Goal: Transaction & Acquisition: Purchase product/service

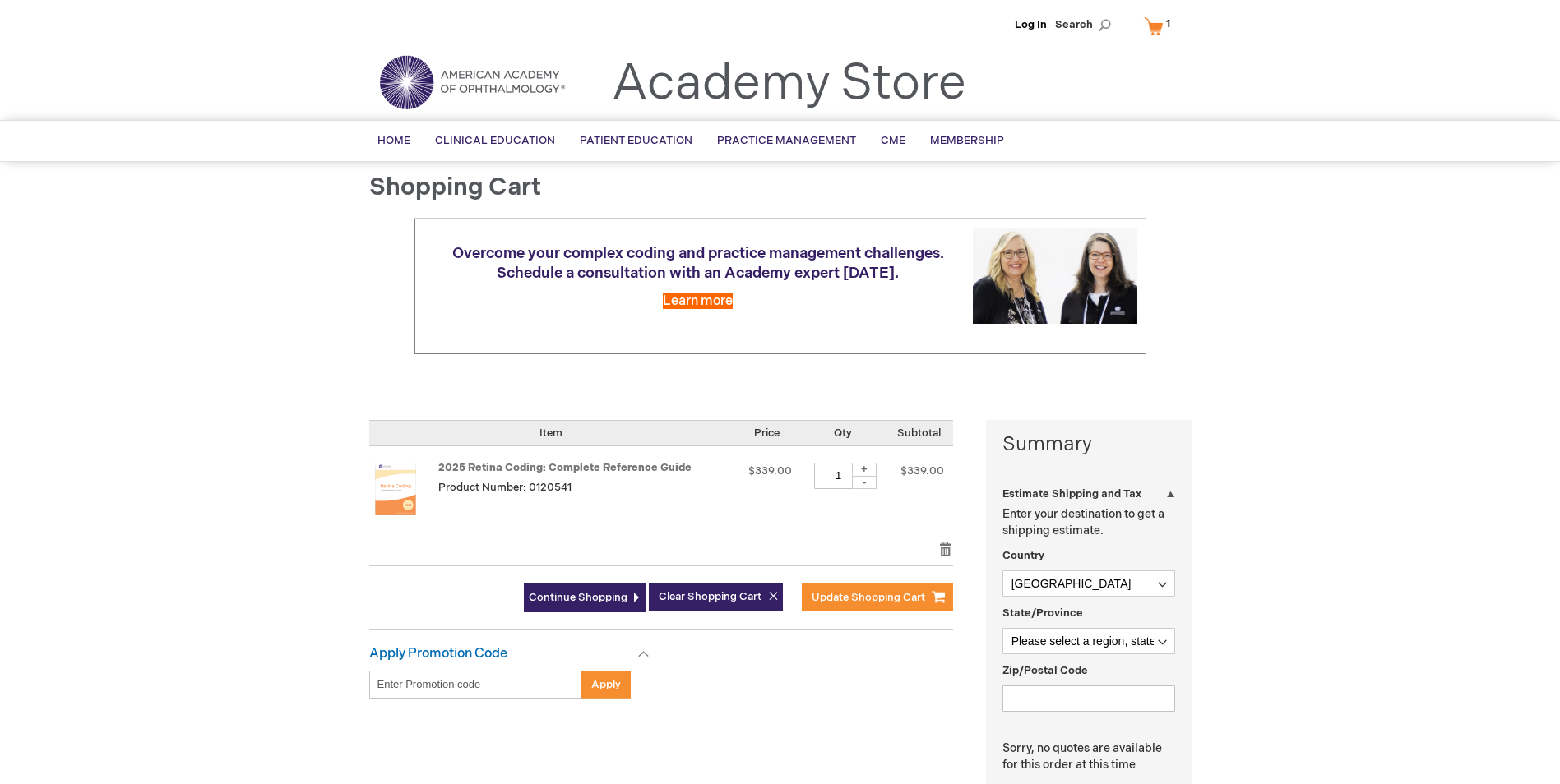
select select "US"
click at [1034, 24] on link "Log In" at bounding box center [1030, 24] width 32 height 13
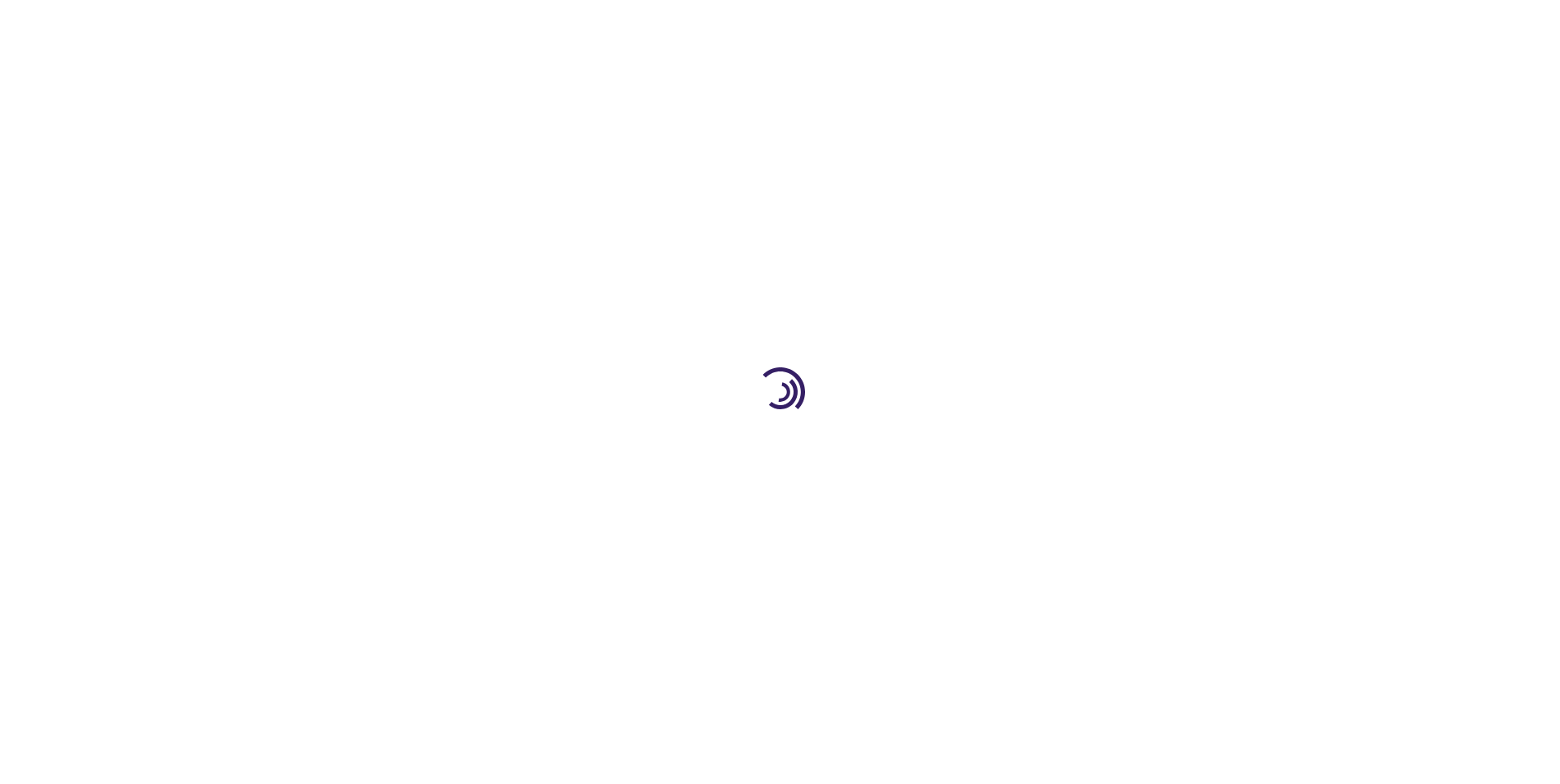
select select "US"
select select "57"
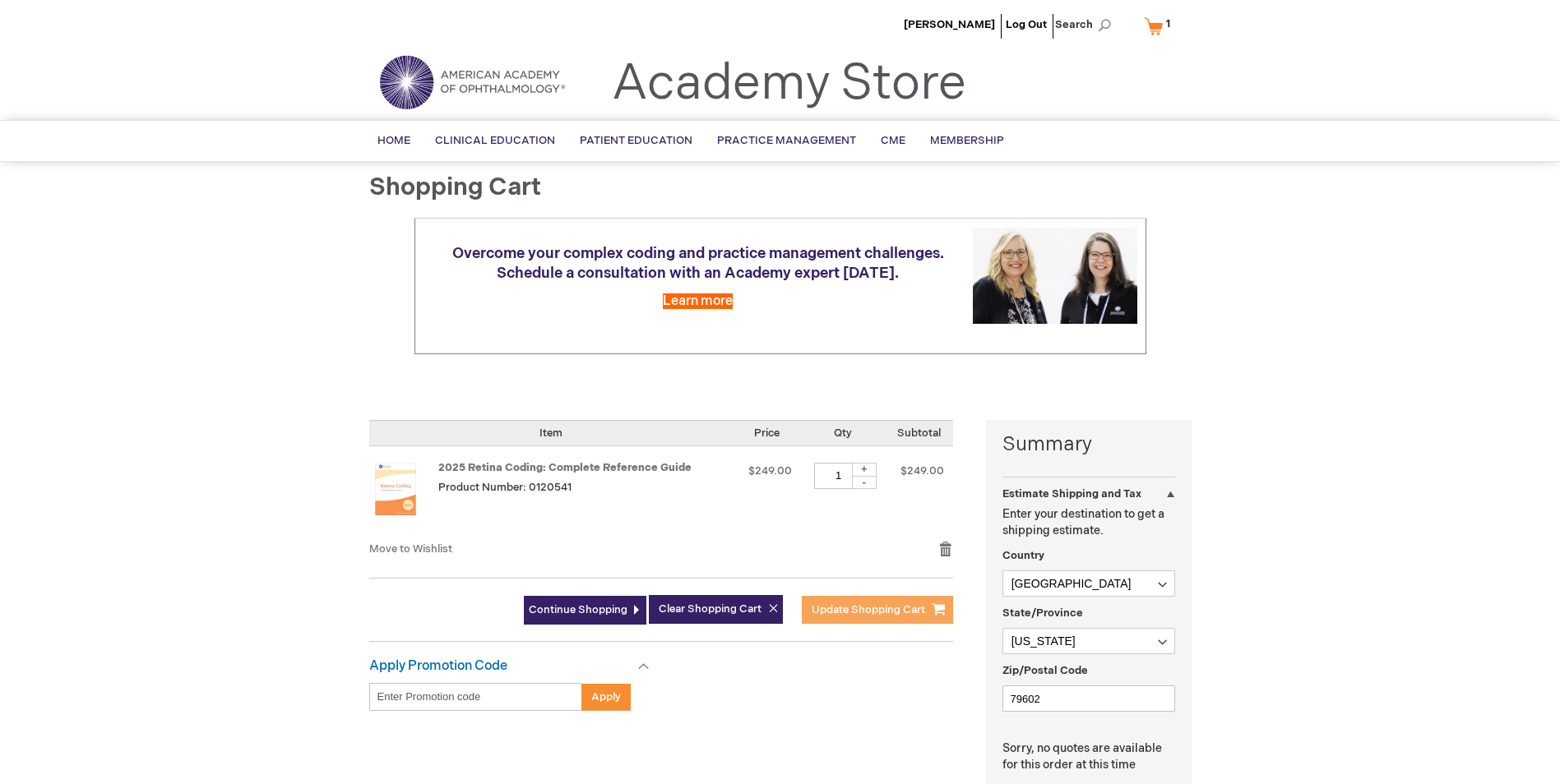
click at [828, 606] on span "Update Shopping Cart" at bounding box center [868, 609] width 113 height 13
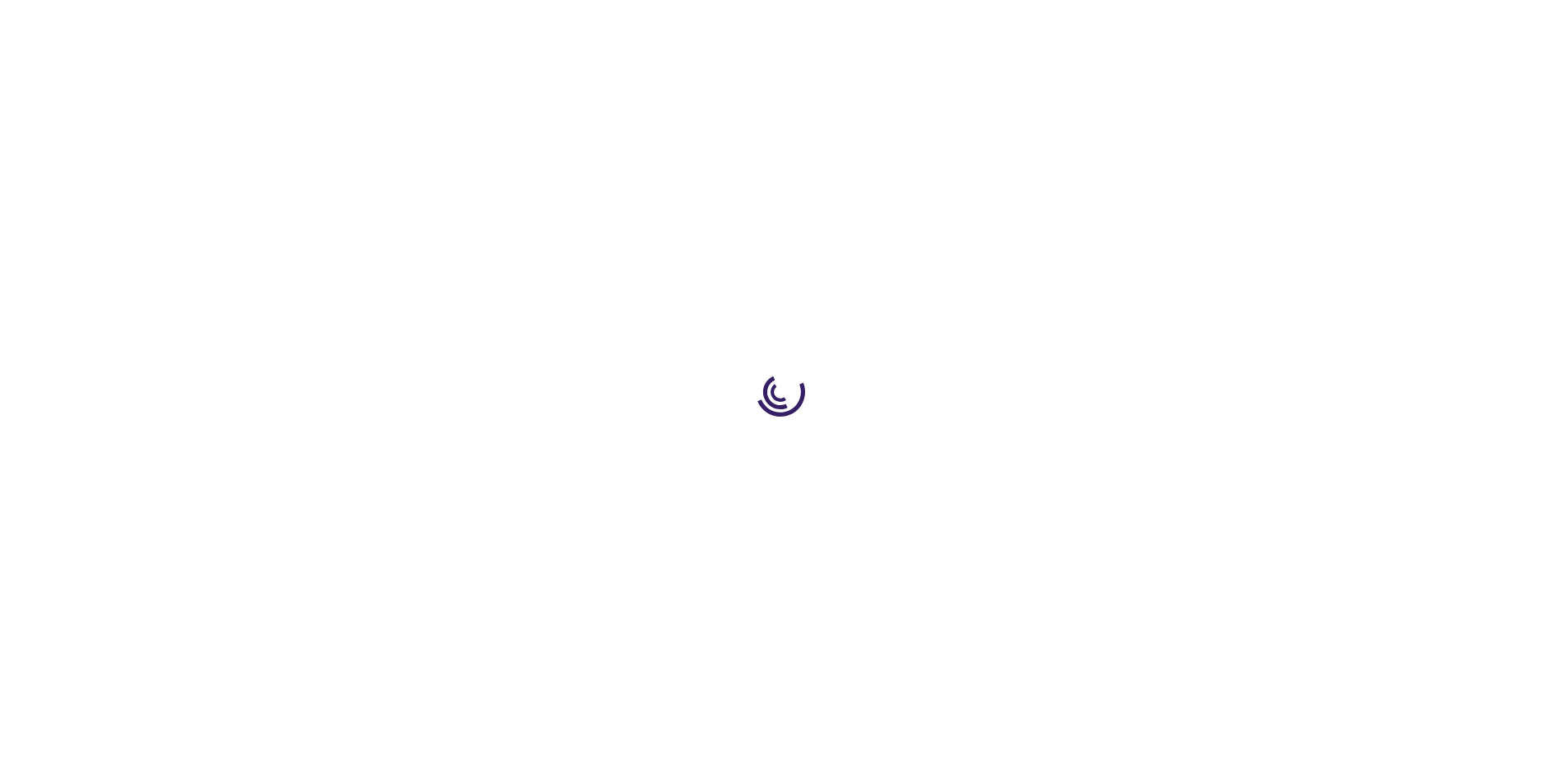
select select "US"
select select "57"
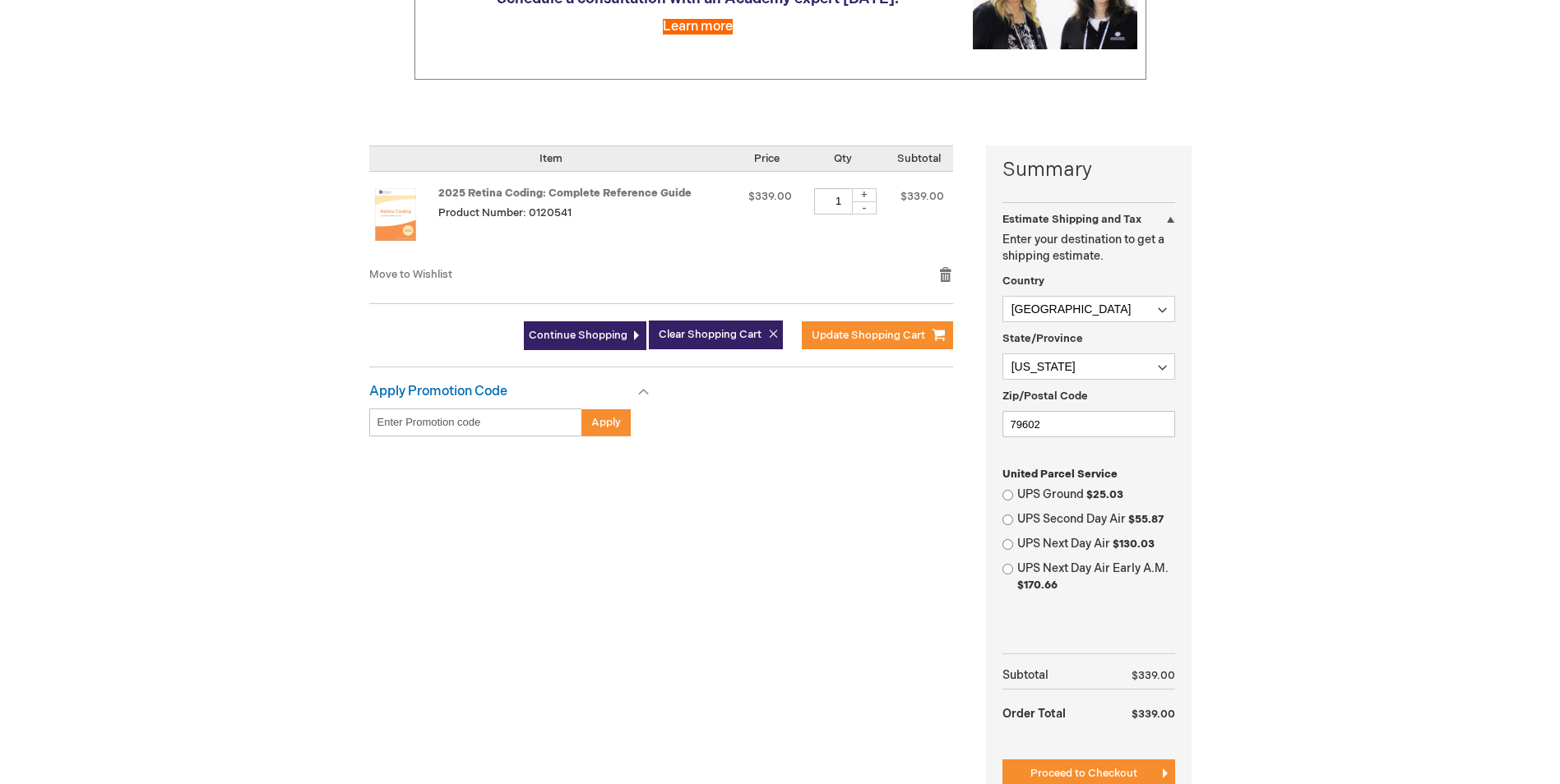
scroll to position [164, 0]
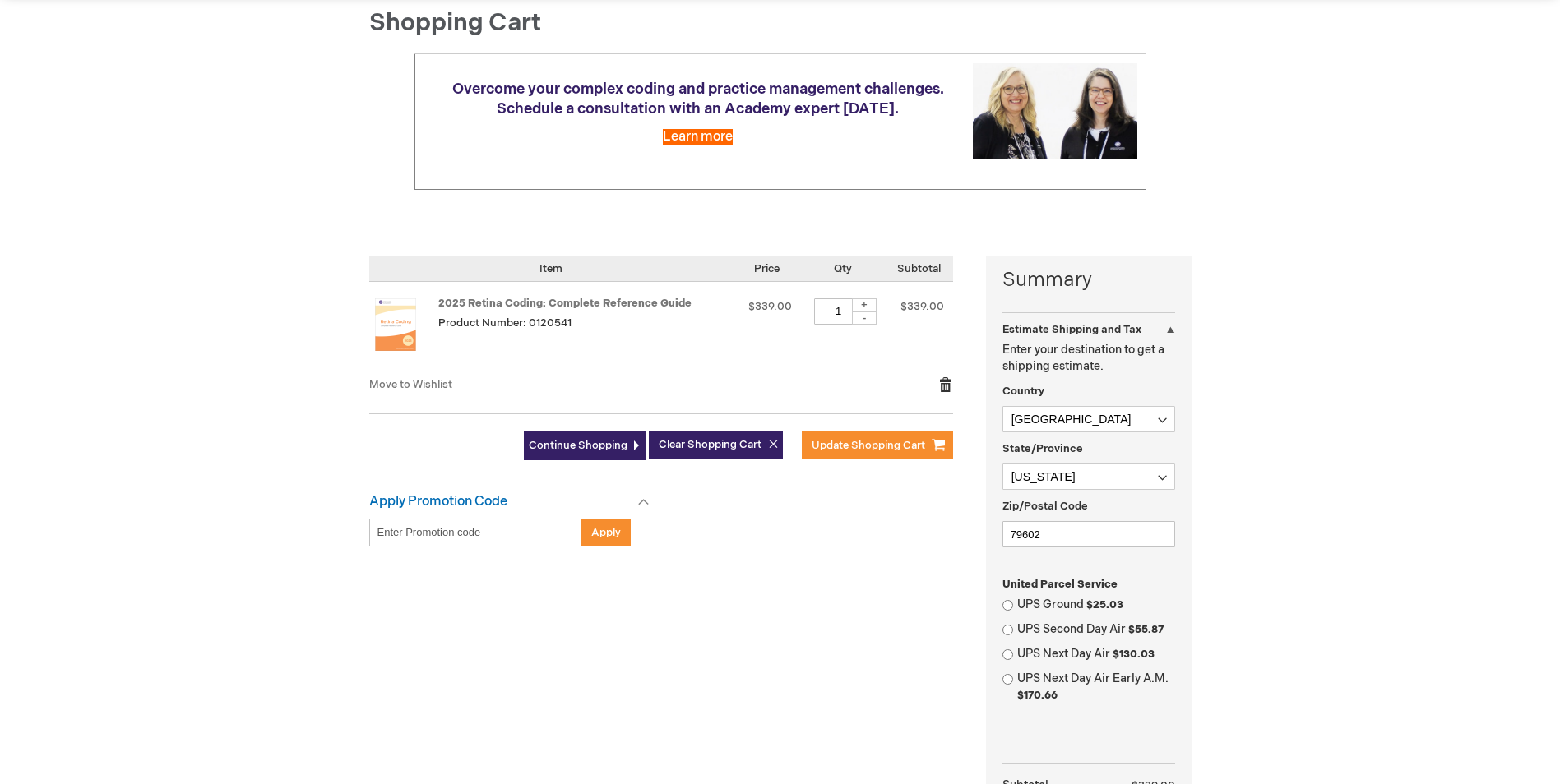
click at [938, 389] on link "Remove item" at bounding box center [945, 384] width 15 height 17
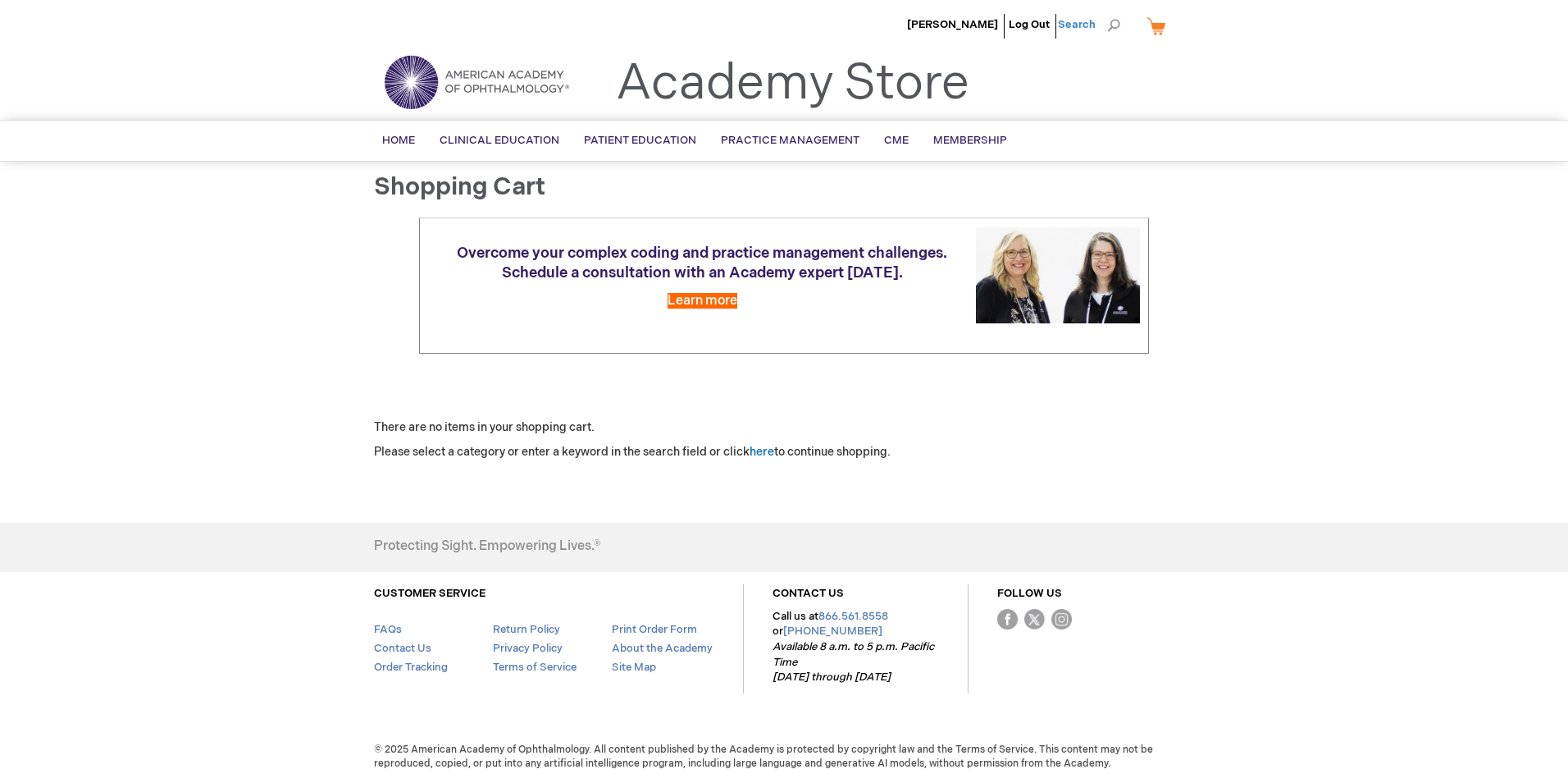
click at [1113, 25] on span "Search" at bounding box center [1089, 24] width 63 height 32
type input "retina coding"
click at [1107, 13] on button "Search" at bounding box center [1113, 26] width 13 height 26
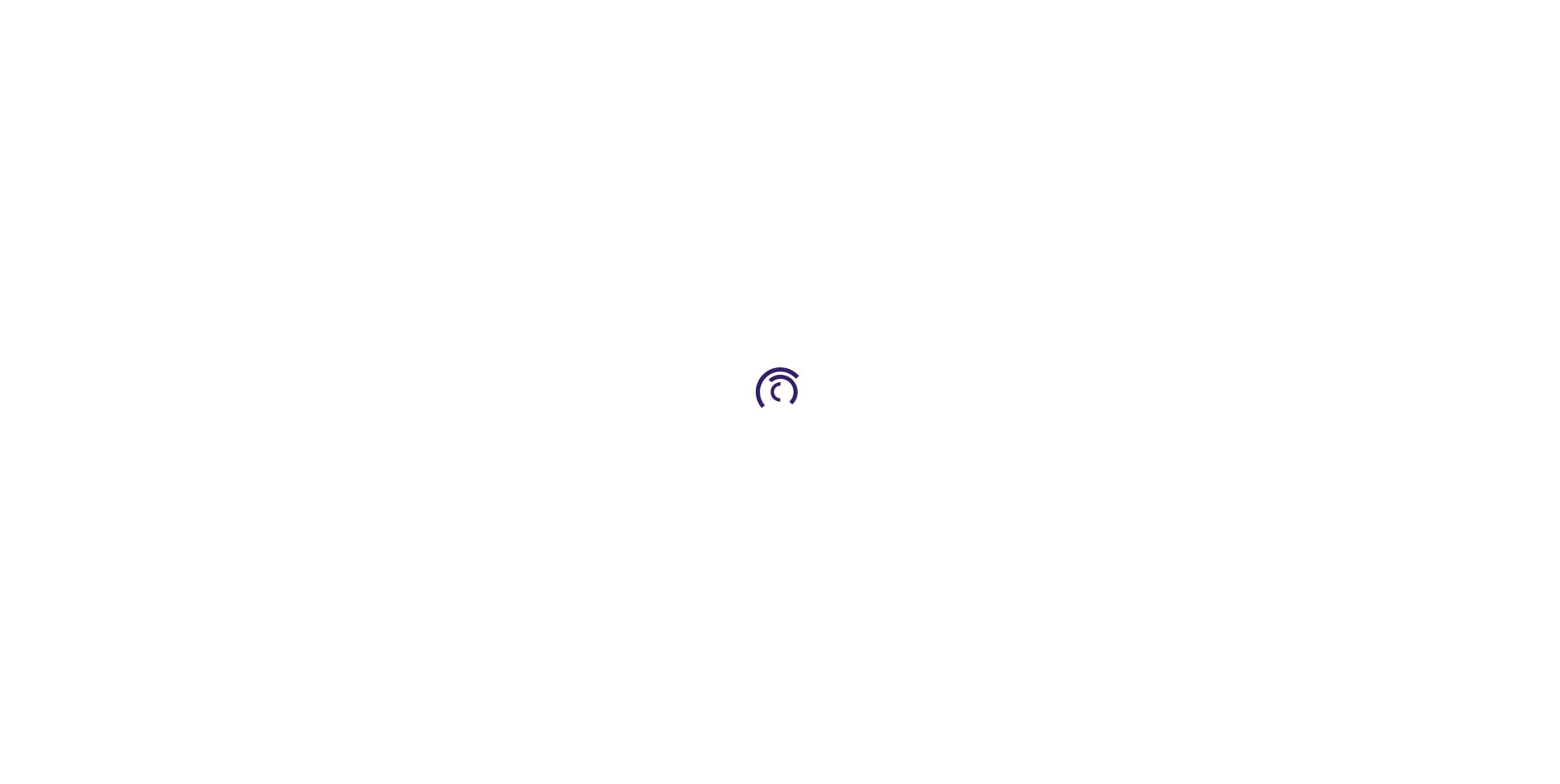
click at [1045, 163] on div at bounding box center [780, 392] width 1560 height 784
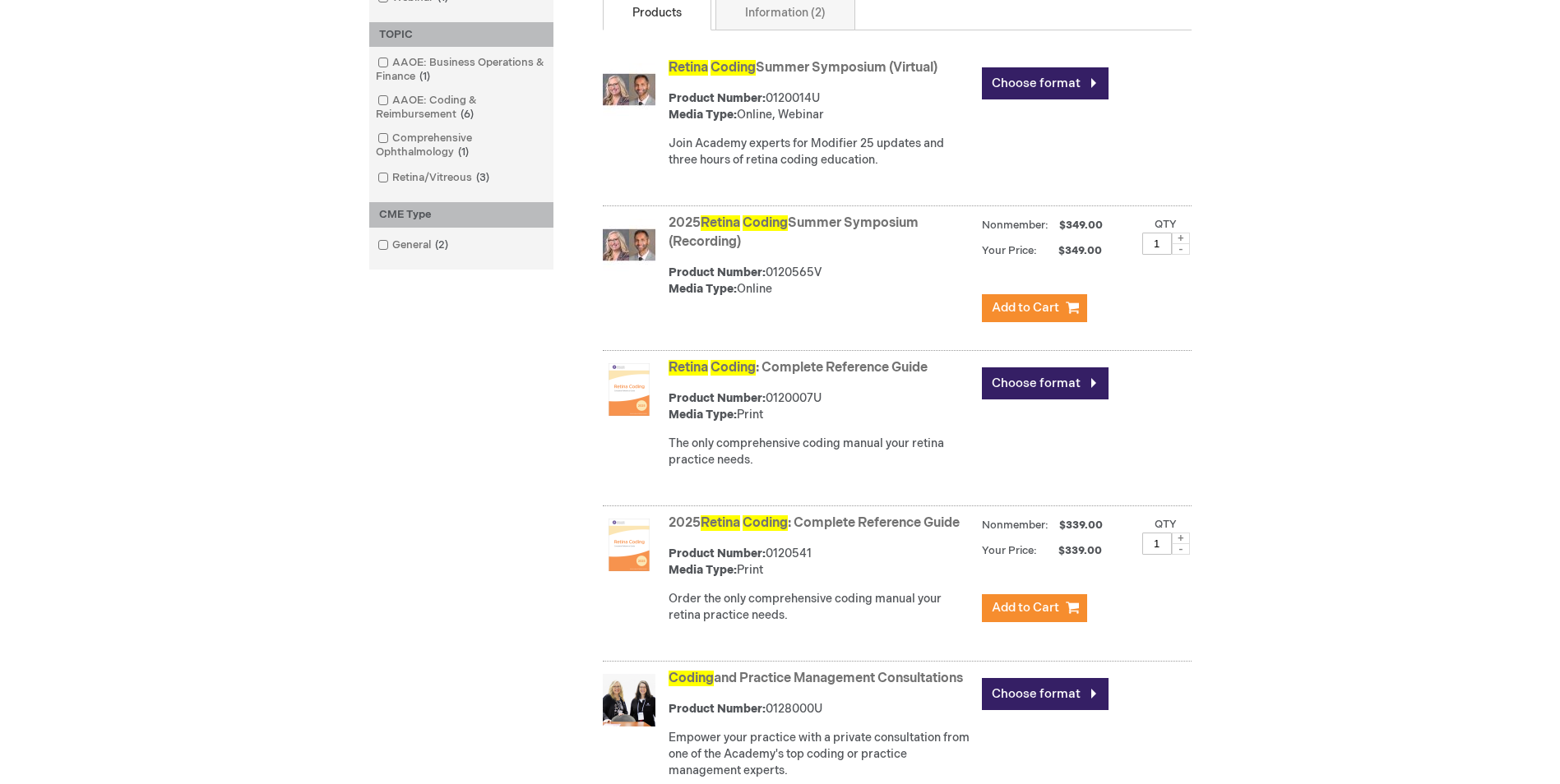
scroll to position [576, 0]
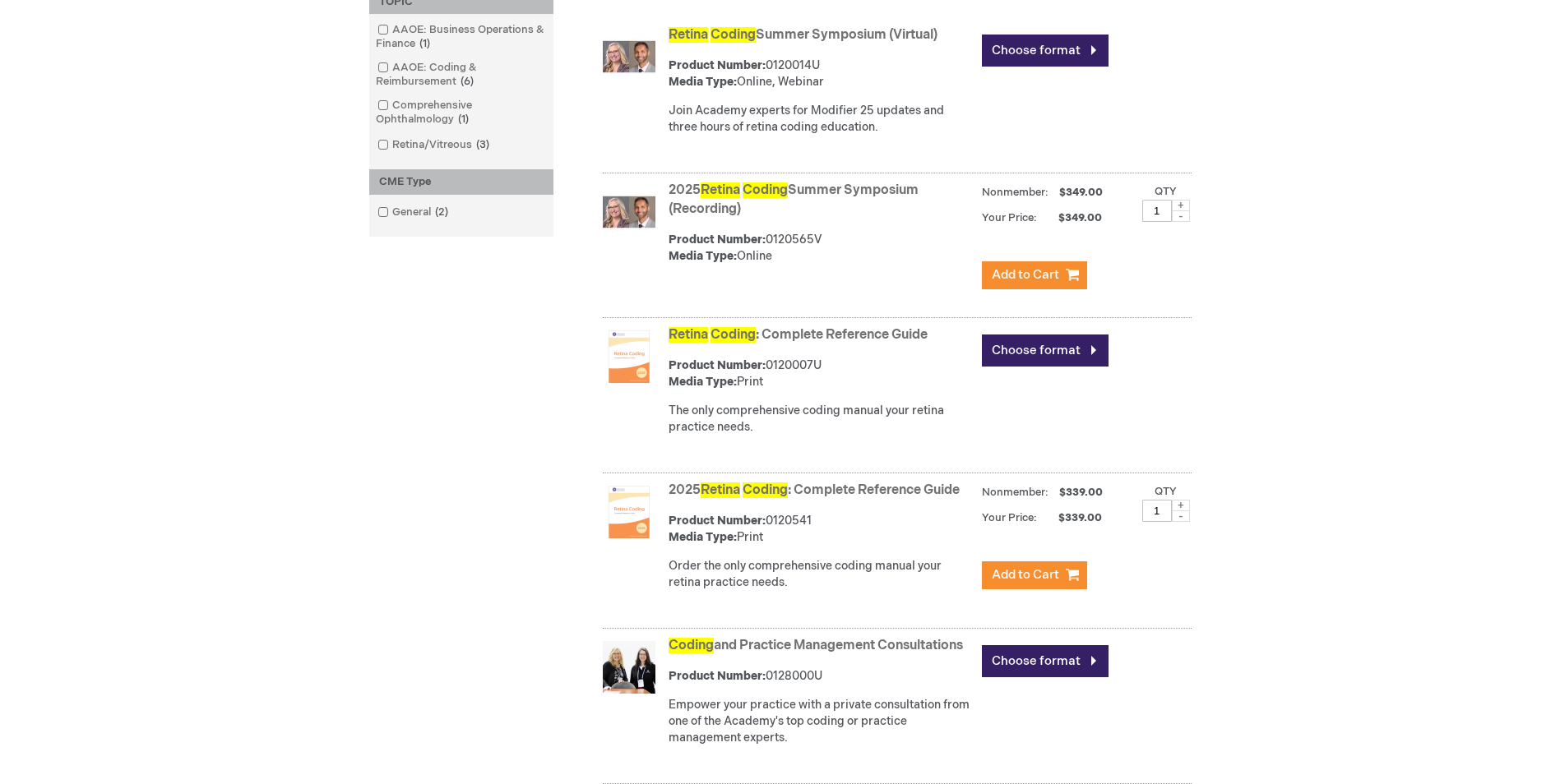
click at [760, 498] on span "Coding" at bounding box center [765, 490] width 45 height 16
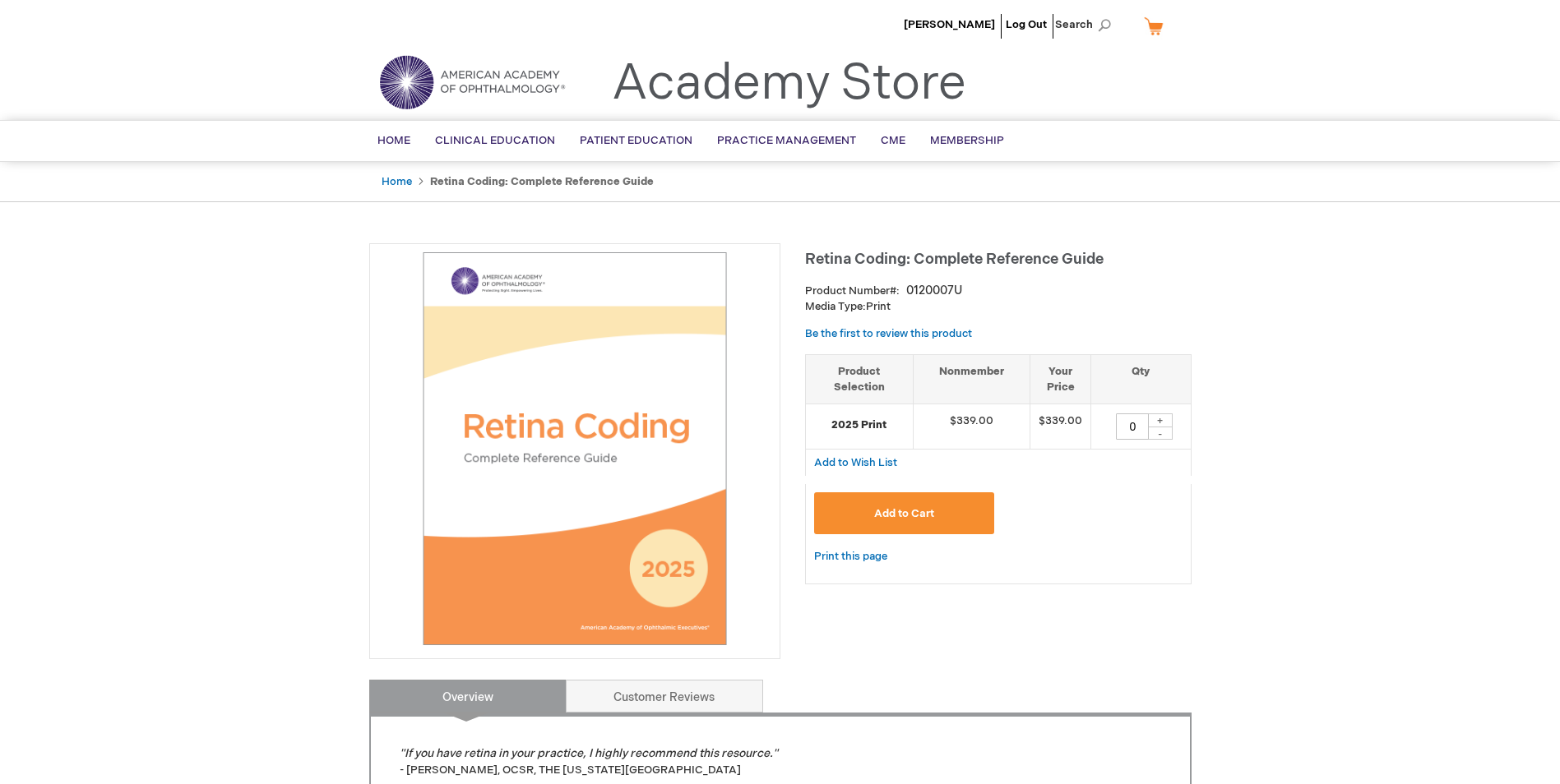
click at [915, 516] on span "Add to Cart" at bounding box center [903, 513] width 60 height 13
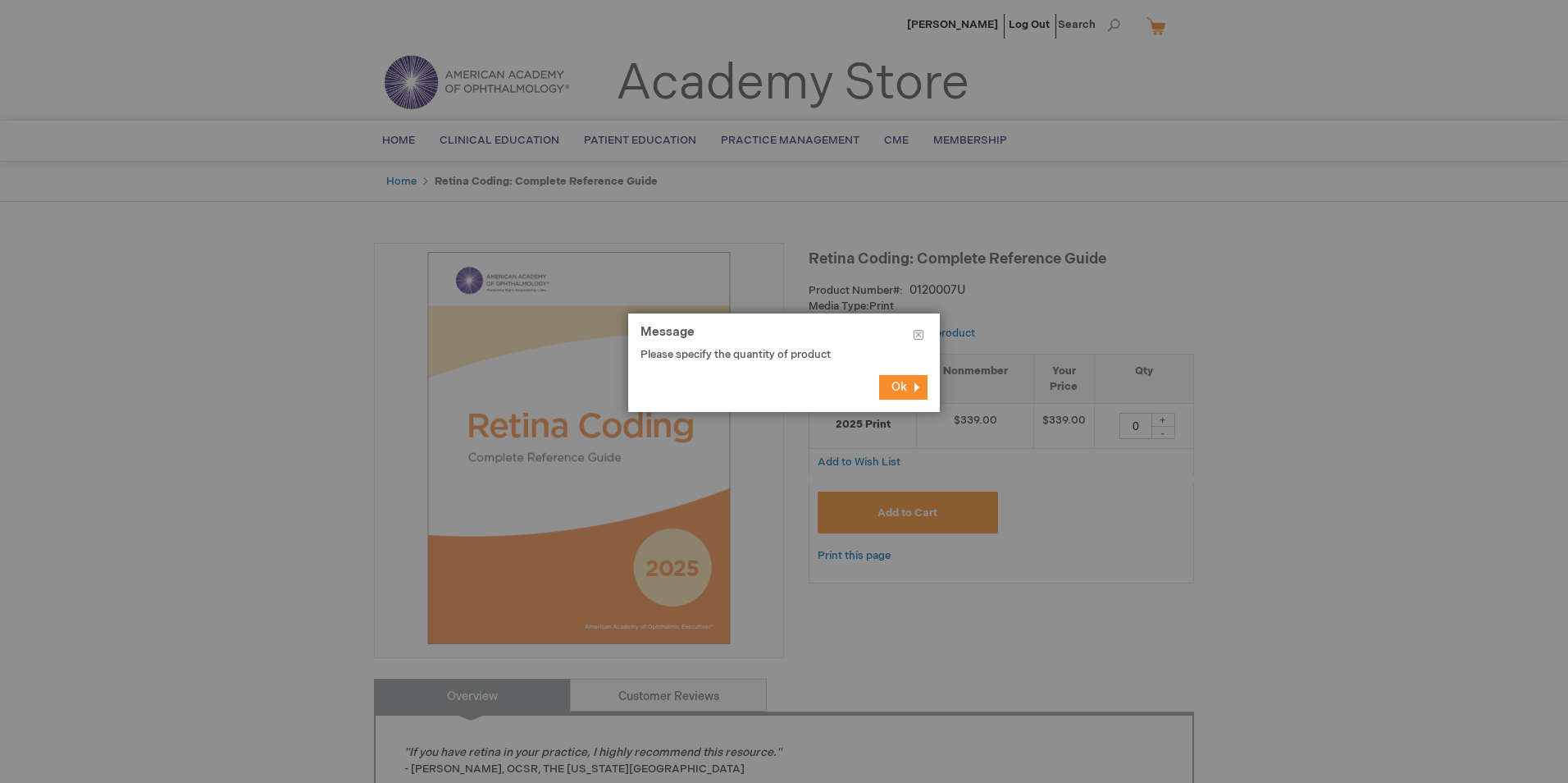
click at [906, 399] on footer "Ok" at bounding box center [784, 388] width 312 height 49
click at [881, 379] on button "Ok" at bounding box center [903, 387] width 48 height 25
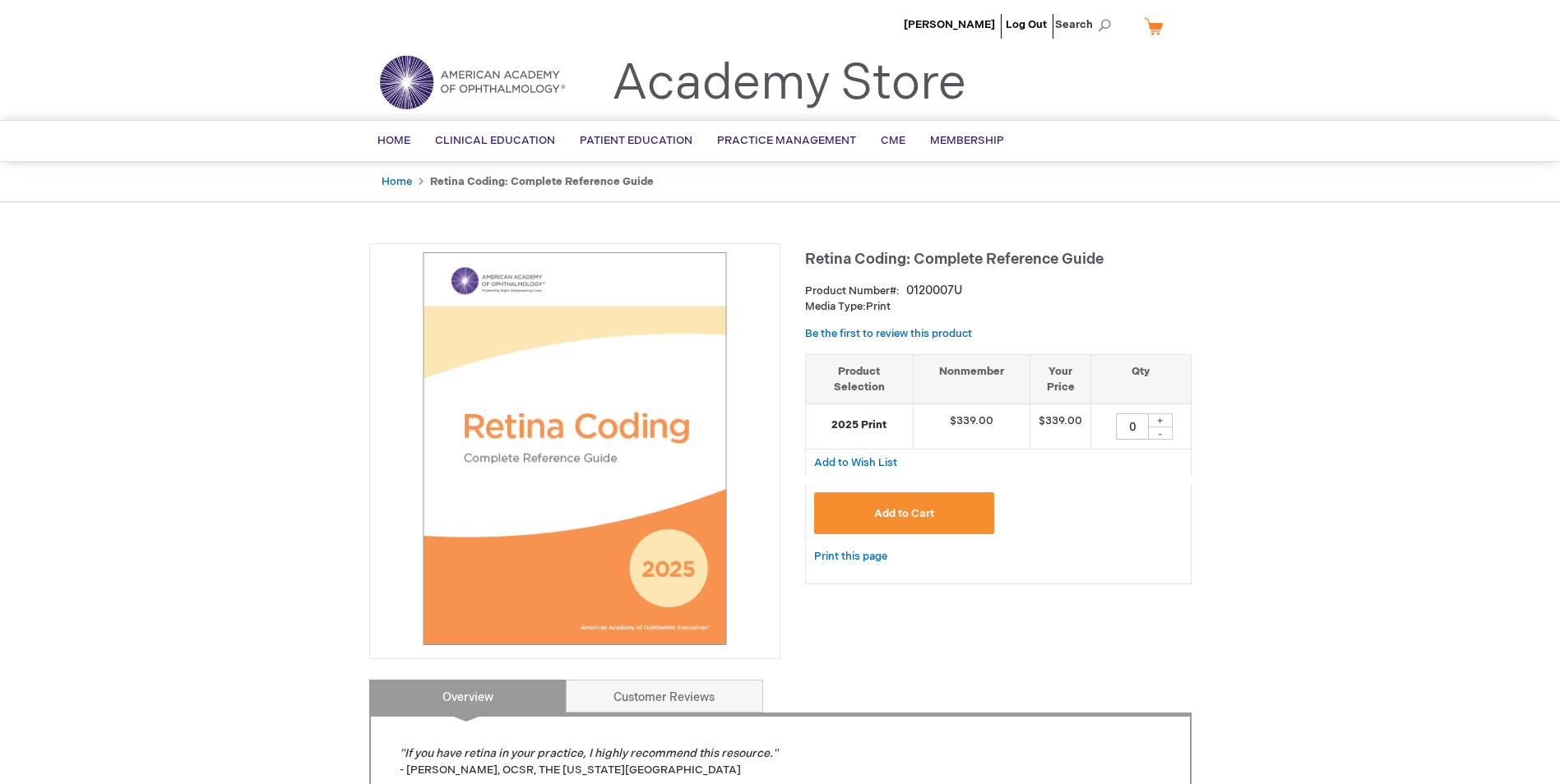
click at [1157, 418] on div "+" at bounding box center [1160, 420] width 25 height 14
type input "1"
click at [928, 508] on span "Add to Cart" at bounding box center [903, 513] width 60 height 13
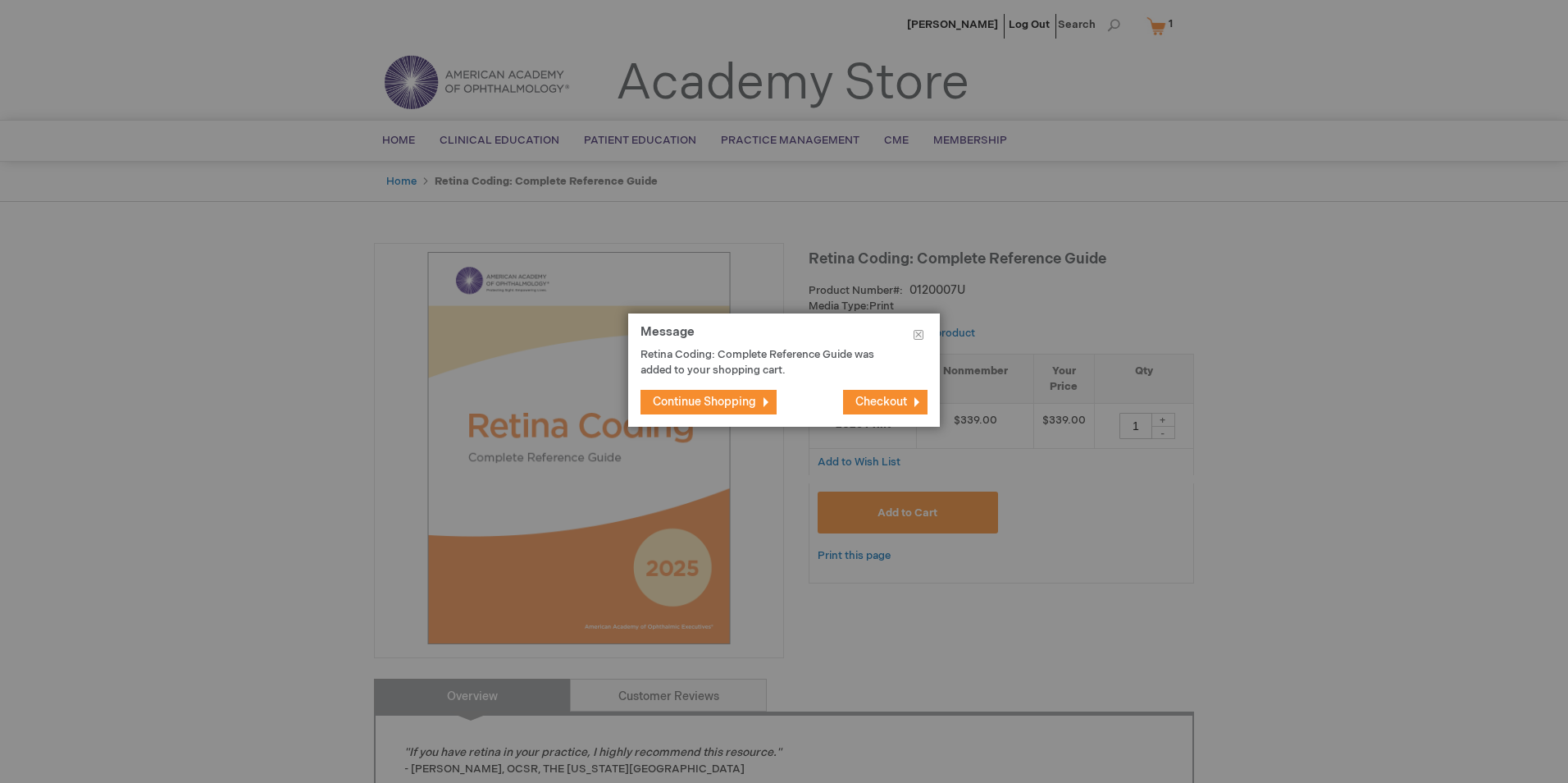
click at [877, 405] on span "Checkout" at bounding box center [881, 401] width 52 height 14
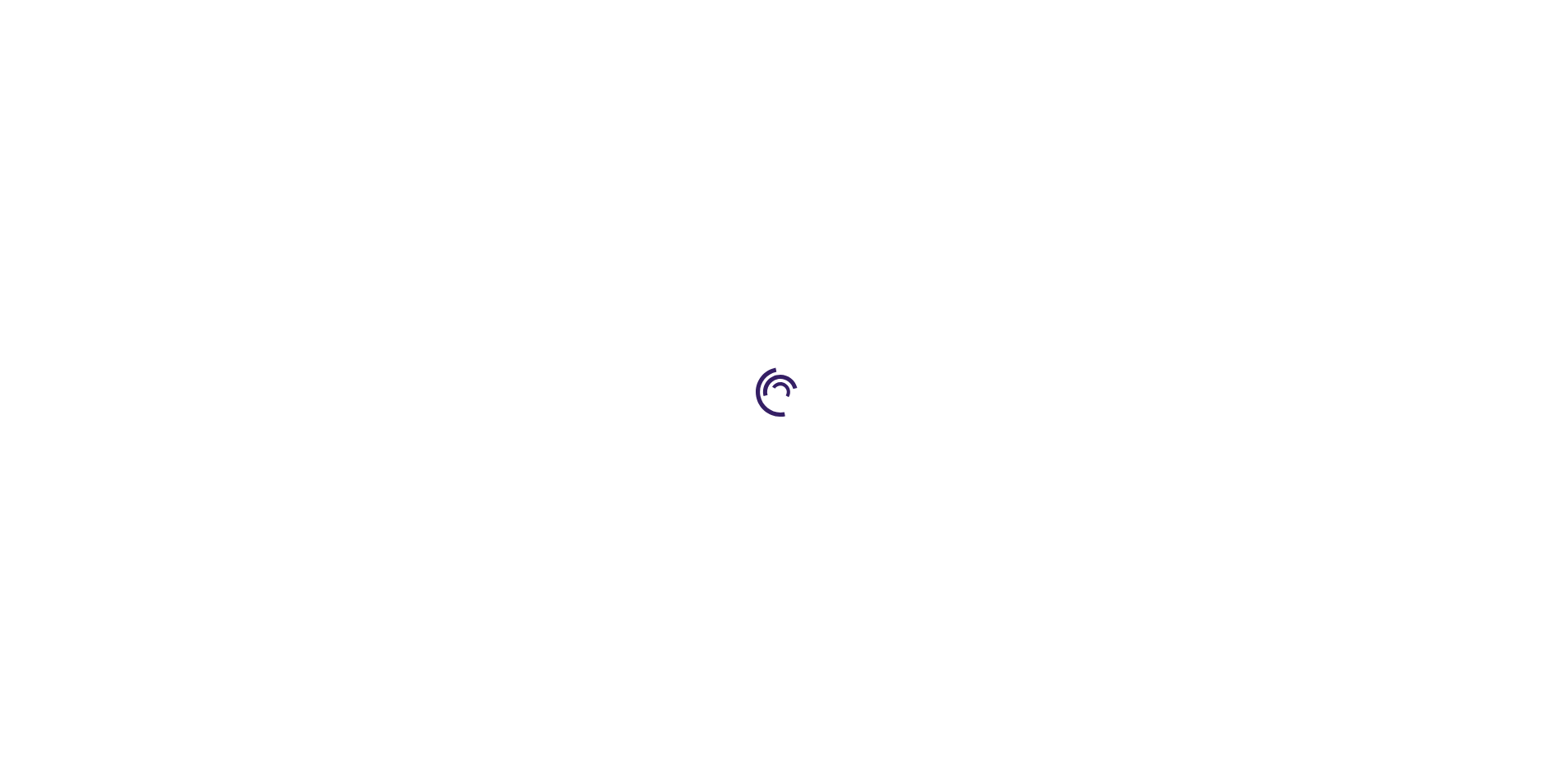
select select "US"
select select "57"
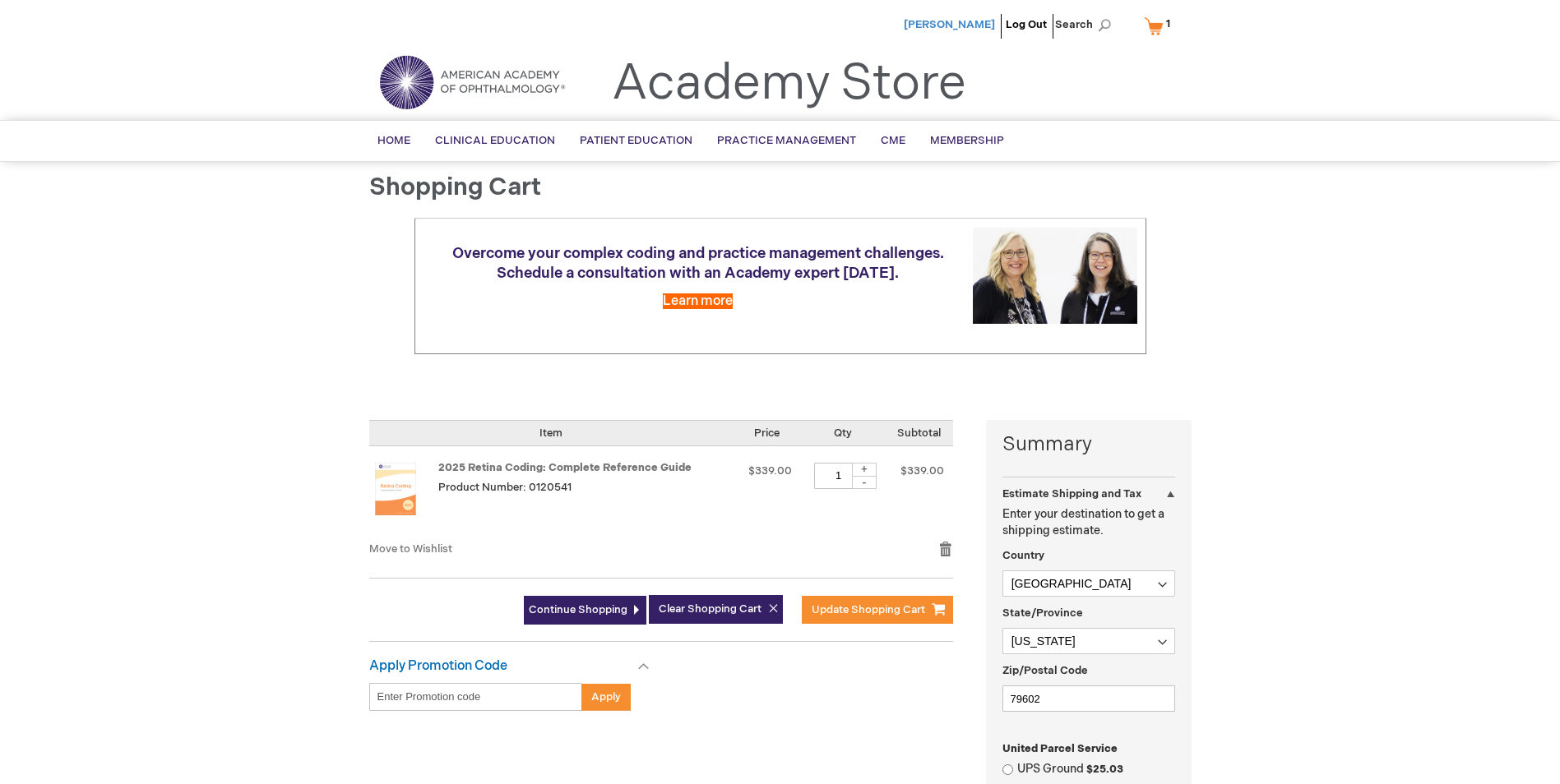
click at [920, 26] on span "[PERSON_NAME]" at bounding box center [949, 24] width 91 height 13
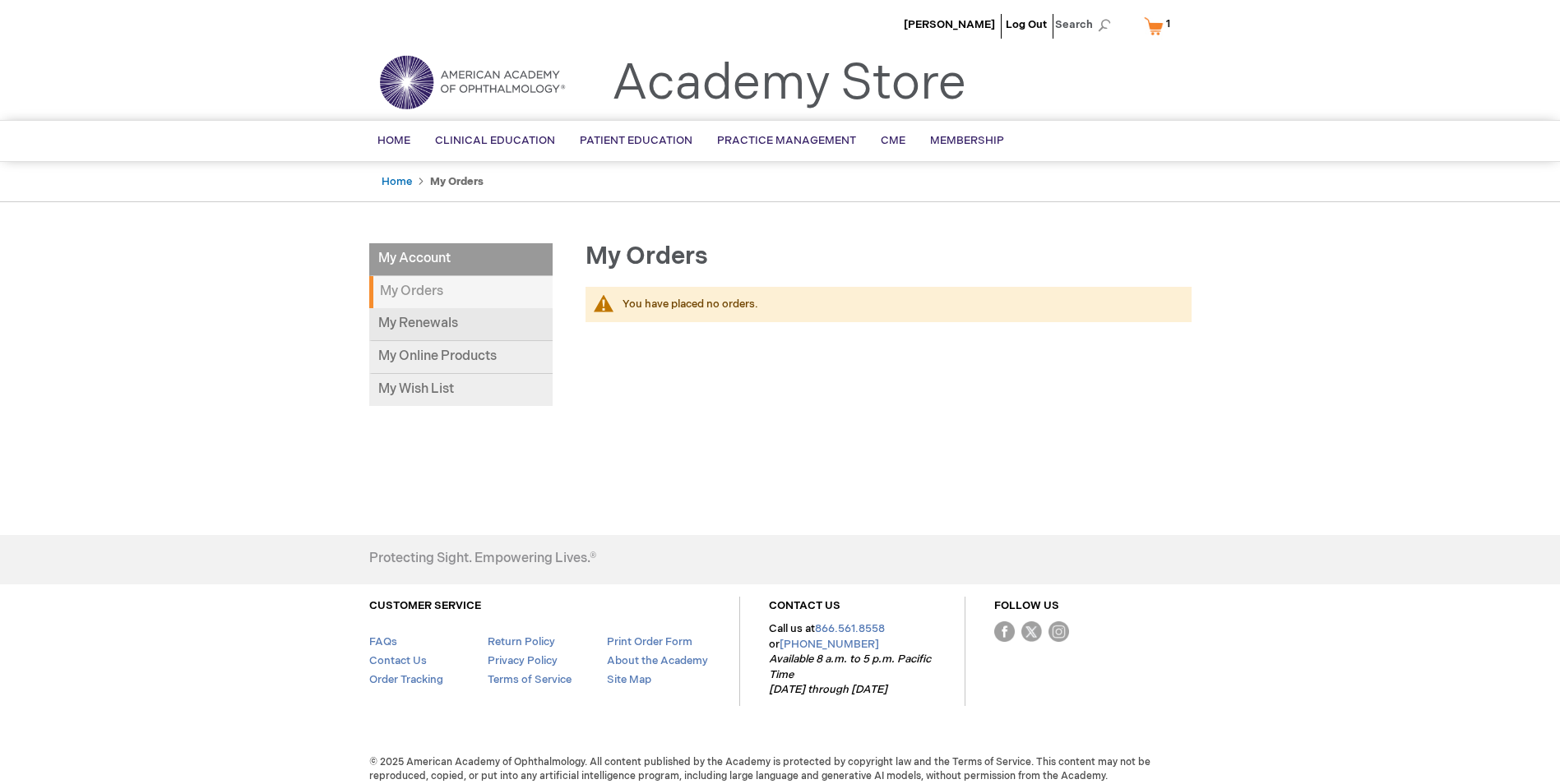
click at [442, 331] on link "My Renewals" at bounding box center [461, 324] width 184 height 32
click at [1023, 28] on link "Log Out" at bounding box center [1026, 24] width 41 height 13
